Goal: Communication & Community: Answer question/provide support

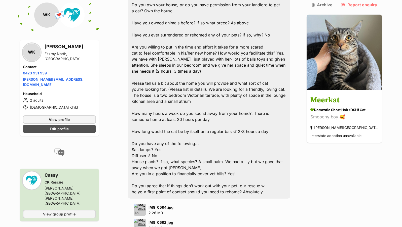
scroll to position [939, 0]
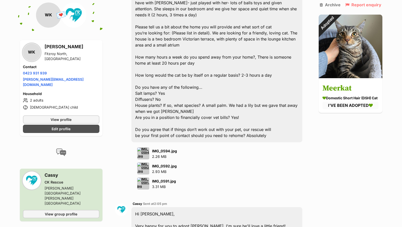
scroll to position [1139, 0]
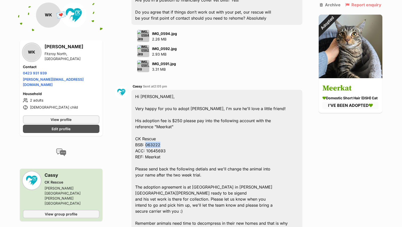
drag, startPoint x: 145, startPoint y: 87, endPoint x: 165, endPoint y: 90, distance: 19.8
click at [165, 90] on div "Hi Wendy, Very happy for you to adopt Meerkat, I'm sure he'll love a little fri…" at bounding box center [216, 220] width 170 height 261
copy div "063222"
click at [151, 100] on div "Hi Wendy, Very happy for you to adopt Meerkat, I'm sure he'll love a little fri…" at bounding box center [216, 220] width 170 height 261
drag, startPoint x: 145, startPoint y: 94, endPoint x: 166, endPoint y: 95, distance: 20.6
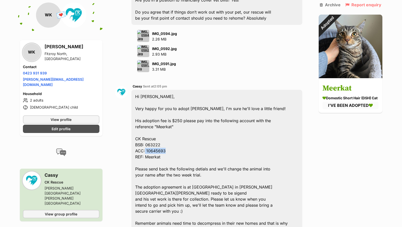
click at [166, 95] on div "Hi Wendy, Very happy for you to adopt Meerkat, I'm sure he'll love a little fri…" at bounding box center [216, 220] width 170 height 261
copy div "10645693"
click at [188, 110] on div "Hi Wendy, Very happy for you to adopt Meerkat, I'm sure he'll love a little fri…" at bounding box center [216, 220] width 170 height 261
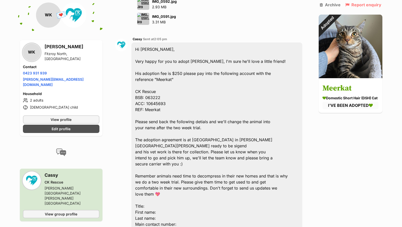
scroll to position [1256, 0]
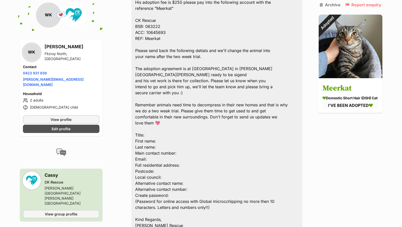
scroll to position [1316, 0]
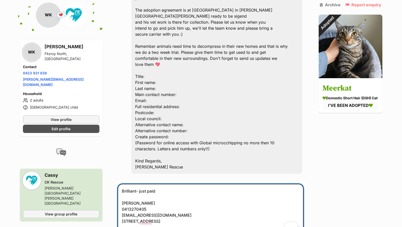
click at [145, 184] on textarea "Brilliant- just paid Paul Albone 0413270405 paulalbone64@gmail.com 286 Park str…" at bounding box center [210, 209] width 186 height 51
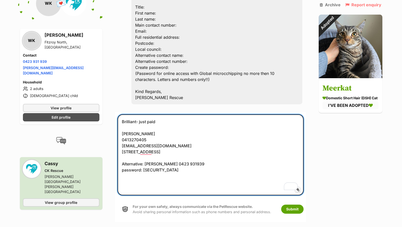
scroll to position [1375, 0]
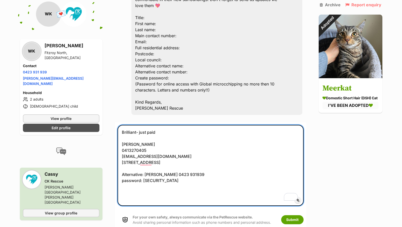
click at [173, 125] on textarea "Brilliant- just paid Paul Albone 0413270405 paulalbone64@gmail.com 286 Park str…" at bounding box center [210, 165] width 186 height 81
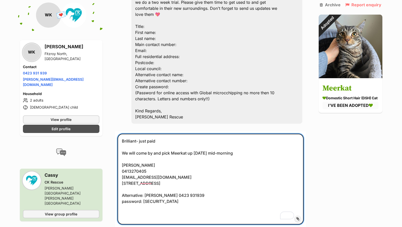
scroll to position [1433, 0]
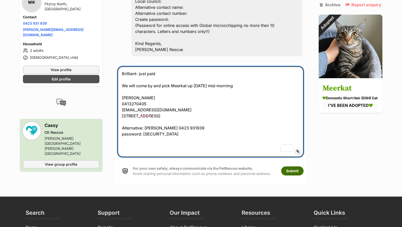
type textarea "Brilliant- just paid We will come by and pick Meerkat up tomorrow mid-morning P…"
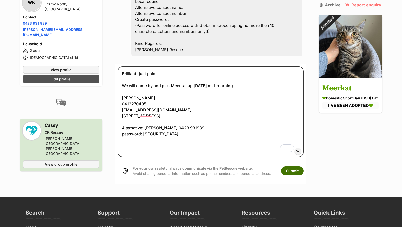
click at [291, 166] on button "Submit" at bounding box center [292, 170] width 22 height 9
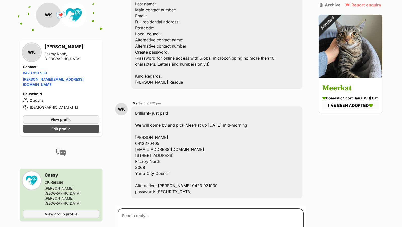
scroll to position [1467, 0]
